Goal: Find specific page/section: Find specific page/section

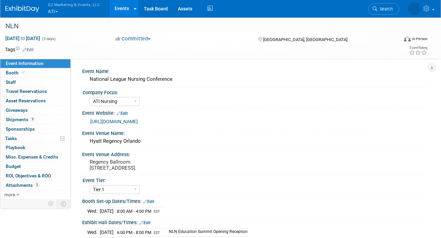
select select "ATI Nursing"
select select "Tier 1"
select select "Show Rented App/Device"
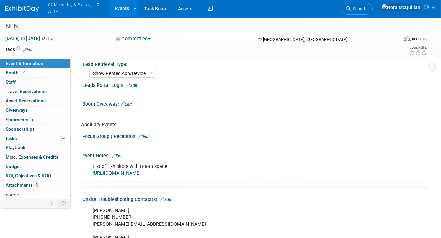
click at [56, 12] on button "G2 Marketing & Events, LLC ATI" at bounding box center [77, 9] width 61 height 18
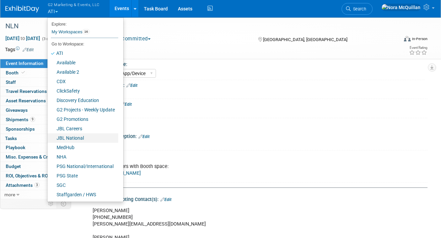
click at [70, 136] on link "JBL National" at bounding box center [83, 137] width 71 height 9
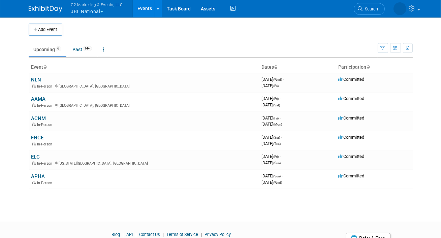
click at [81, 8] on button "G2 Marketing & Events, LLC JBL National" at bounding box center [100, 9] width 61 height 18
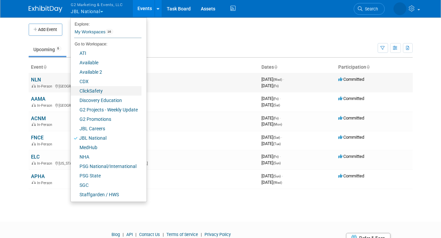
click at [93, 90] on link "ClickSafety" at bounding box center [106, 90] width 71 height 9
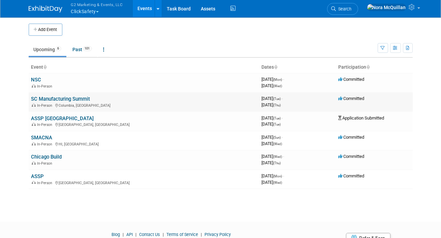
click at [53, 96] on link "SC Manufacturing Summit" at bounding box center [60, 99] width 59 height 6
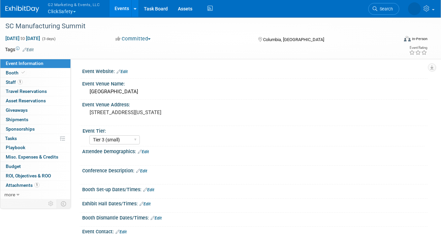
select select "Tier 3 (small)"
click at [51, 71] on link "Booth" at bounding box center [35, 72] width 70 height 9
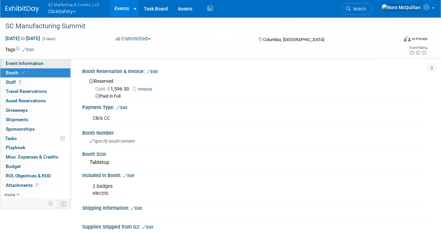
click at [35, 64] on span "Event Information" at bounding box center [25, 63] width 38 height 5
select select "Tier 3 (small)"
